Goal: Go to known website: Access a specific website the user already knows

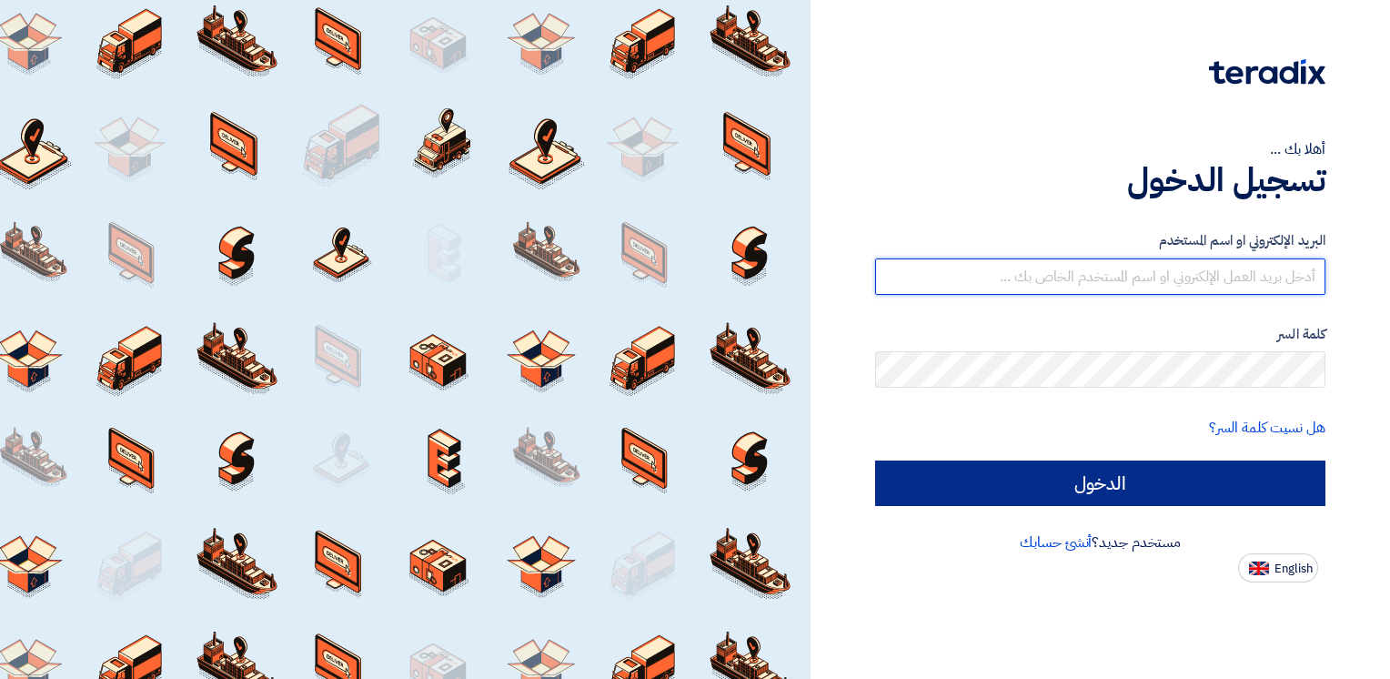
type input "[PERSON_NAME][EMAIL_ADDRESS][PERSON_NAME][DOMAIN_NAME]"
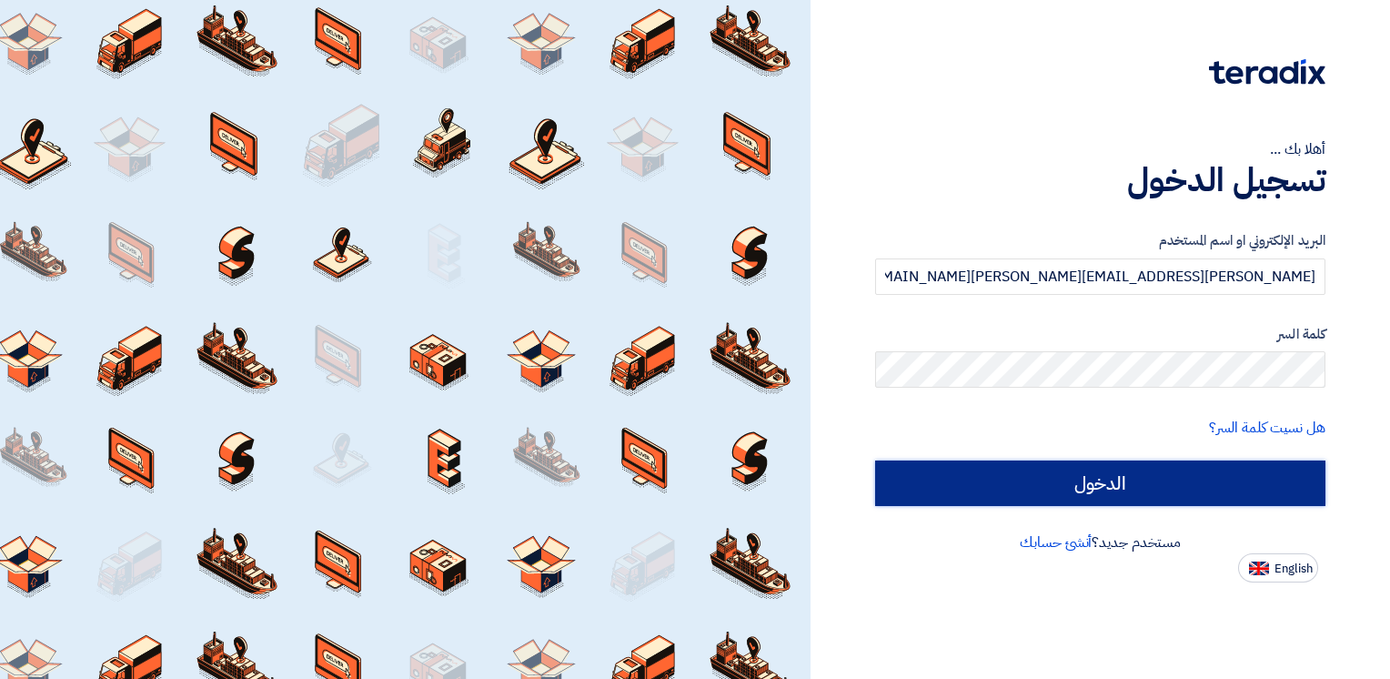
click at [1077, 494] on input "الدخول" at bounding box center [1100, 482] width 450 height 45
type input "Sign in"
